Goal: Navigation & Orientation: Understand site structure

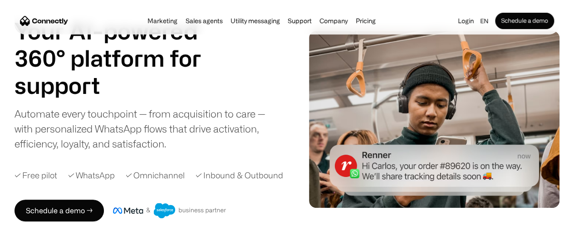
scroll to position [45, 0]
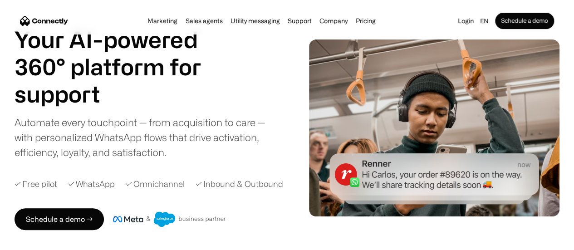
click at [554, 63] on div "Your AI-powered 360° platform for sales agents support utility sales agents Sli…" at bounding box center [287, 128] width 574 height 204
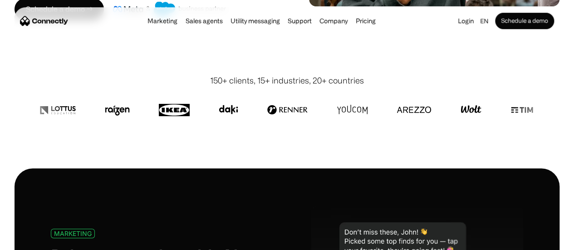
scroll to position [272, 0]
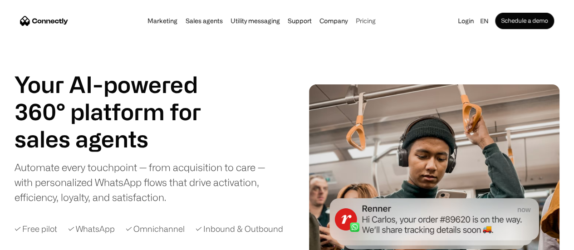
click at [378, 22] on link "Pricing" at bounding box center [365, 20] width 25 height 7
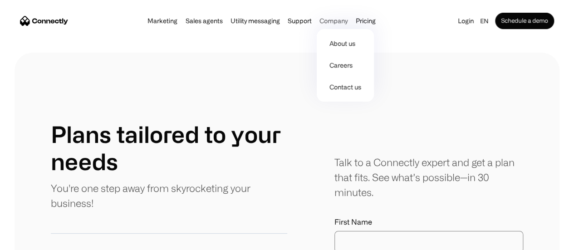
click at [334, 21] on div "Company" at bounding box center [333, 21] width 28 height 13
click at [345, 46] on link "About us" at bounding box center [345, 44] width 50 height 22
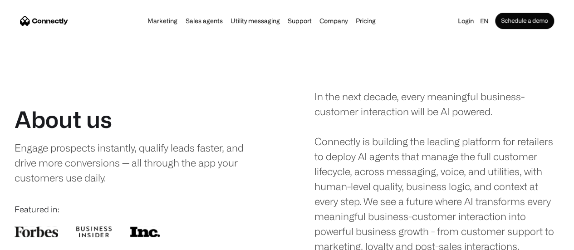
click at [242, 11] on div "Marketing Sales agents Utility messaging Support Company About us Careers Conta…" at bounding box center [287, 20] width 545 height 27
click at [240, 19] on link "Utility messaging" at bounding box center [255, 20] width 55 height 7
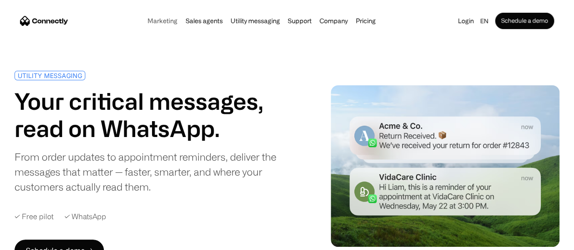
click at [145, 24] on link "Marketing" at bounding box center [162, 20] width 35 height 7
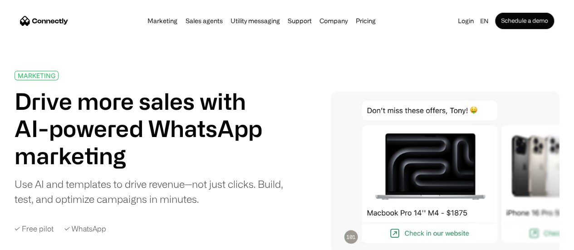
click at [153, 24] on link "Marketing" at bounding box center [162, 20] width 35 height 7
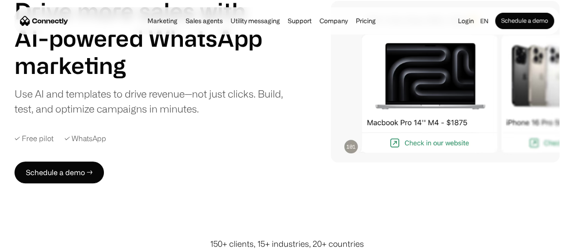
scroll to position [91, 0]
